Goal: Navigation & Orientation: Find specific page/section

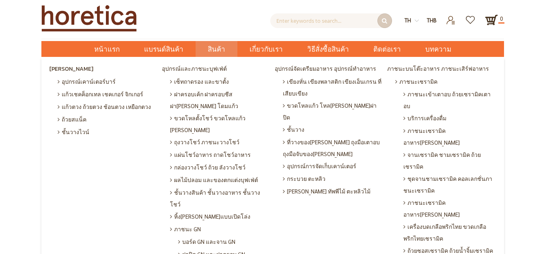
click at [211, 44] on span "สินค้า" at bounding box center [216, 49] width 17 height 17
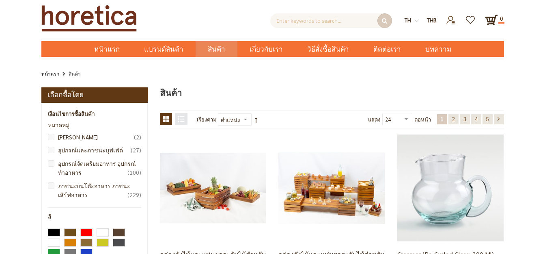
click at [80, 134] on link "อุปกรณ์บาร์ 2 รายการ" at bounding box center [97, 136] width 90 height 9
click at [77, 136] on link "อุปกรณ์บาร์ 2 รายการ" at bounding box center [97, 136] width 90 height 9
click at [53, 137] on link "อุปกรณ์บาร์ 2 รายการ" at bounding box center [97, 136] width 90 height 9
click at [52, 136] on link "อุปกรณ์บาร์ 2 รายการ" at bounding box center [97, 136] width 90 height 9
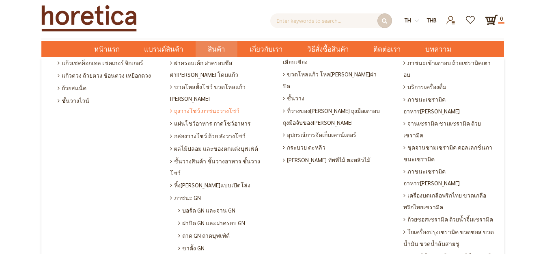
scroll to position [81, 0]
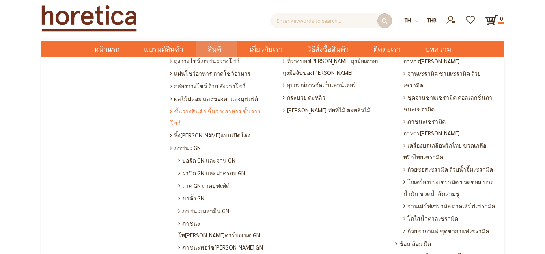
click at [240, 105] on span "ชั้นวางสินค้า ชั้นวางอาหาร ชั้นวางโชว์" at bounding box center [220, 117] width 101 height 24
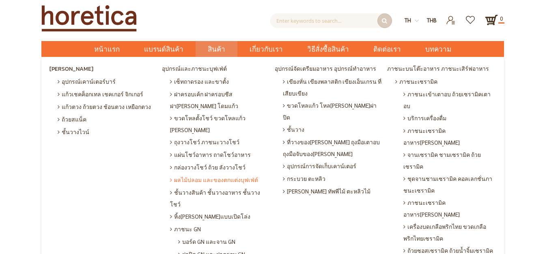
click at [183, 173] on span "ผลไม้ปลอม และของตกแต่งบุฟเฟ่ต์" at bounding box center [214, 179] width 88 height 13
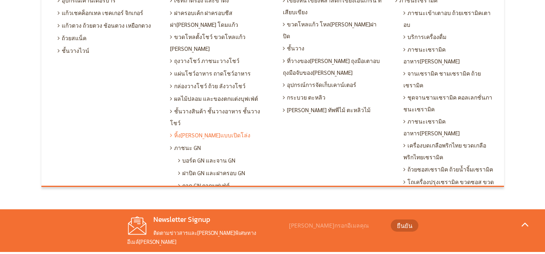
click at [216, 129] on span "หิ้ง[PERSON_NAME]แบบเปิดโล่ง" at bounding box center [210, 135] width 80 height 13
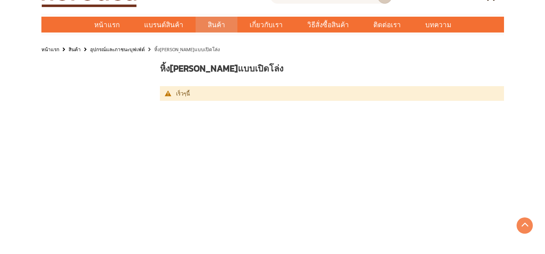
scroll to position [23, 0]
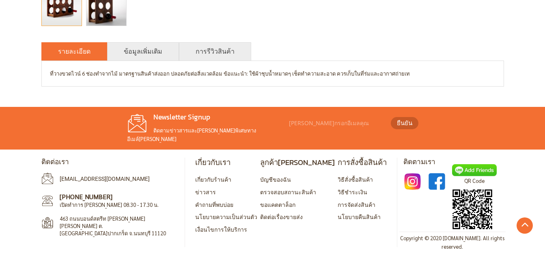
scroll to position [339, 0]
